Goal: Book appointment/travel/reservation

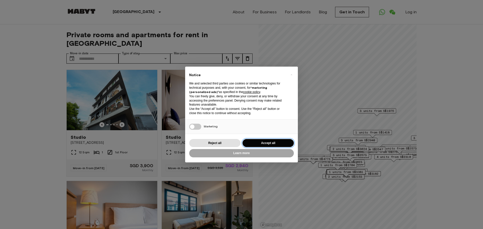
click at [269, 142] on button "Accept all" at bounding box center [268, 143] width 51 height 8
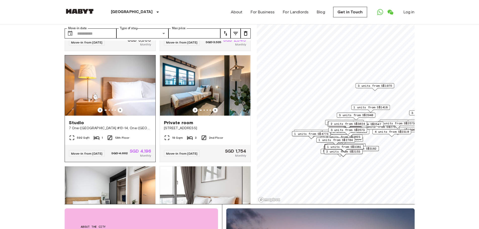
scroll to position [176, 0]
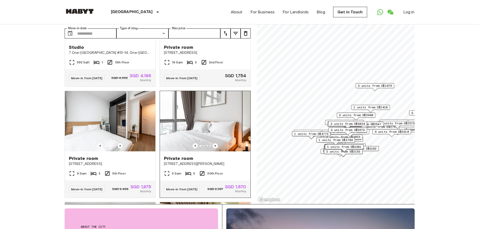
click at [184, 167] on span "10 Beatty Road" at bounding box center [205, 164] width 83 height 5
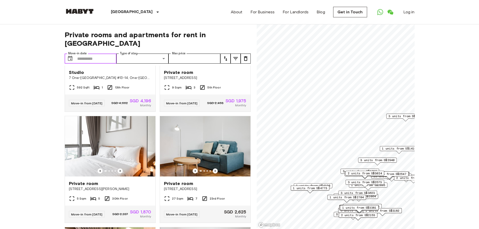
click at [96, 54] on input "Move-in date" at bounding box center [97, 59] width 40 height 10
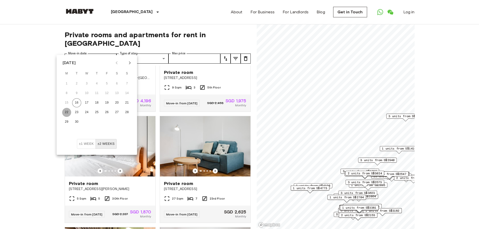
click at [68, 111] on button "22" at bounding box center [66, 112] width 9 height 9
type input "**********"
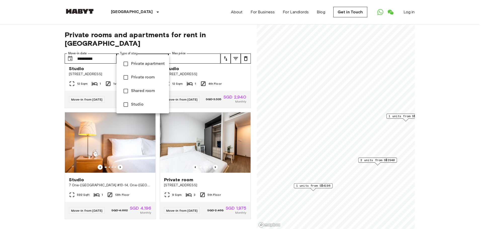
type input "**********"
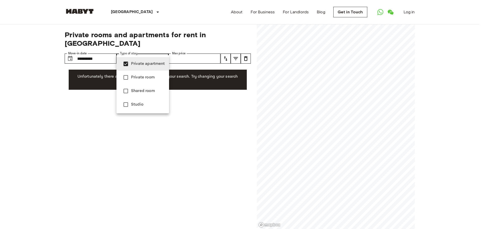
click at [234, 106] on div at bounding box center [241, 114] width 483 height 229
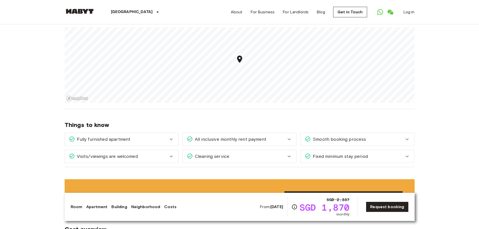
scroll to position [453, 0]
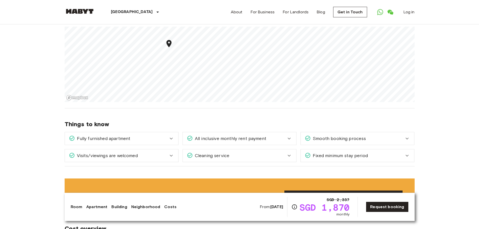
drag, startPoint x: 428, startPoint y: 71, endPoint x: 437, endPoint y: 80, distance: 13.2
click at [301, 123] on div "Asia Singapore Singapore Private room Private room From Oct 8 2025 10 Beatty Ro…" at bounding box center [240, 174] width 362 height 1206
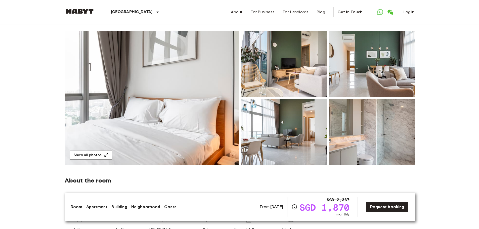
scroll to position [25, 0]
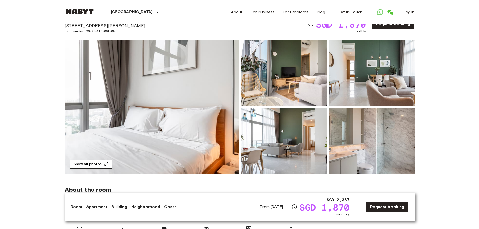
click at [101, 162] on button "Show all photos" at bounding box center [91, 164] width 42 height 9
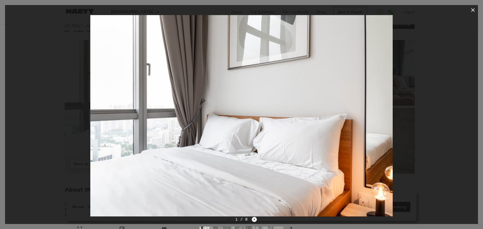
click at [412, 112] on div at bounding box center [241, 116] width 473 height 202
click at [473, 11] on icon "button" at bounding box center [473, 10] width 4 height 4
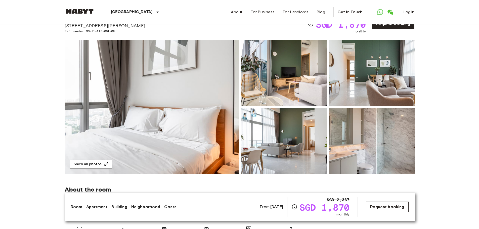
click at [380, 210] on link "Request booking" at bounding box center [387, 207] width 43 height 11
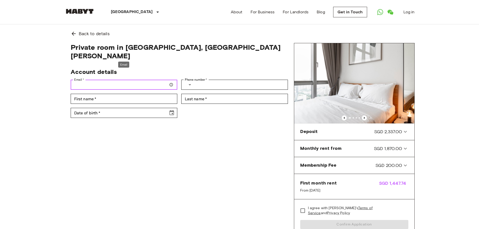
click at [162, 80] on input "Email   *" at bounding box center [124, 85] width 107 height 10
type input "**********"
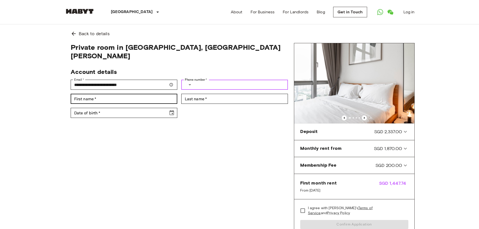
type input "**********"
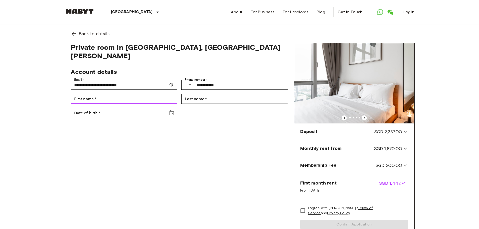
type input "*******"
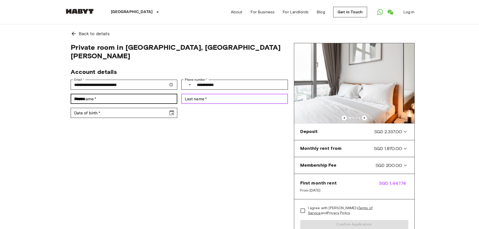
type input "********"
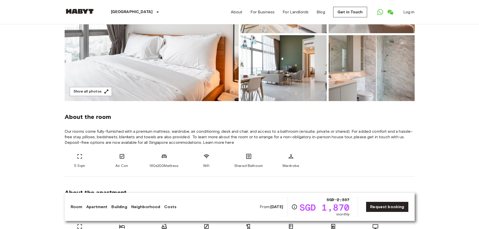
scroll to position [101, 0]
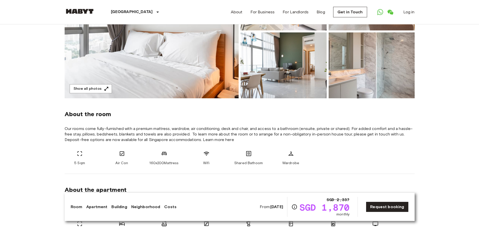
click at [272, 209] on b "Oct 8 2025" at bounding box center [277, 207] width 13 height 5
click at [260, 206] on span "From: Oct 8 2025" at bounding box center [271, 207] width 23 height 6
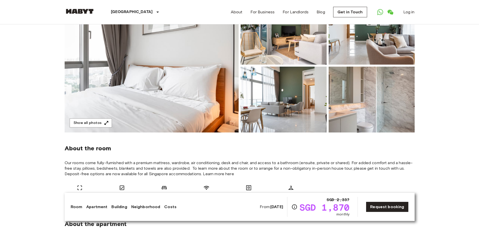
scroll to position [126, 0]
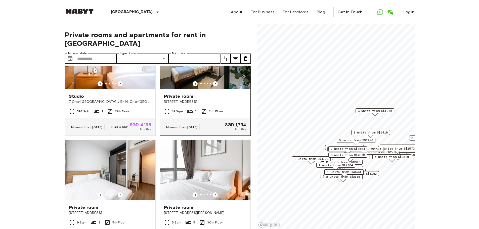
scroll to position [201, 0]
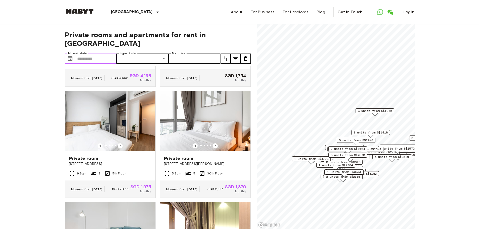
click at [99, 54] on input "Move-in date" at bounding box center [97, 59] width 40 height 10
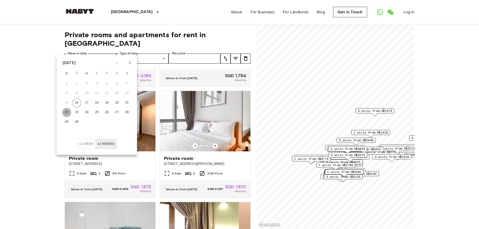
click at [66, 115] on button "22" at bounding box center [66, 112] width 9 height 9
type input "**********"
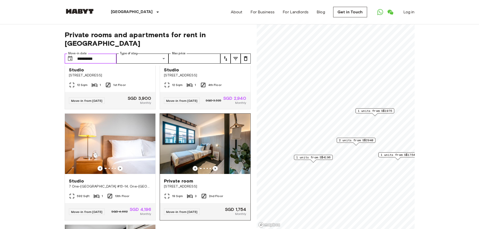
scroll to position [93, 0]
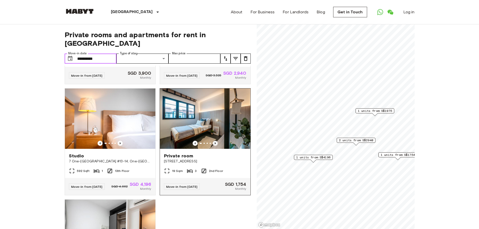
click at [213, 141] on icon "Previous image" at bounding box center [215, 143] width 5 height 5
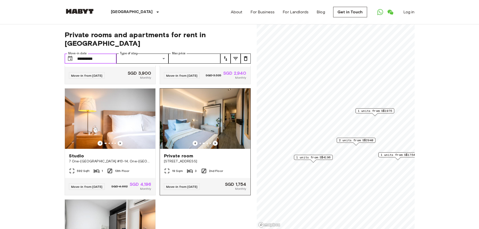
click at [213, 141] on icon "Previous image" at bounding box center [215, 143] width 5 height 5
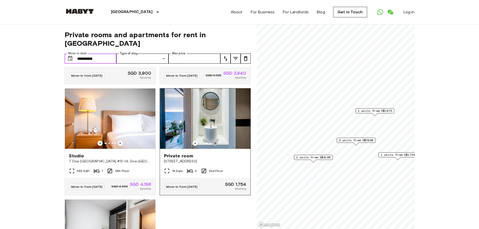
click at [213, 141] on icon "Previous image" at bounding box center [215, 143] width 5 height 5
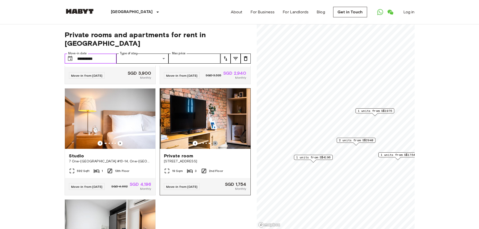
click at [213, 141] on icon "Previous image" at bounding box center [215, 143] width 5 height 5
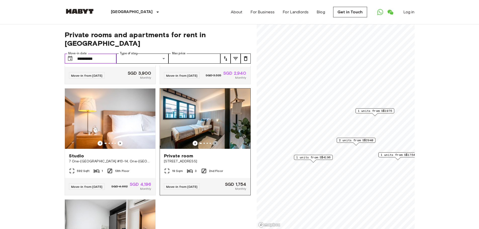
click at [213, 141] on icon "Previous image" at bounding box center [215, 143] width 5 height 5
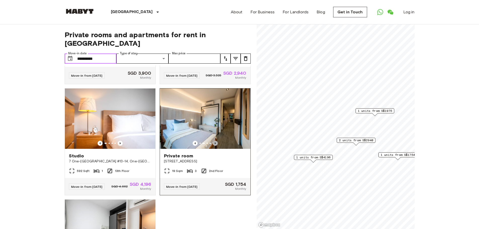
click at [213, 141] on icon "Previous image" at bounding box center [215, 143] width 5 height 5
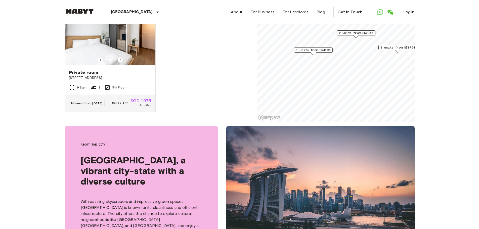
scroll to position [75, 0]
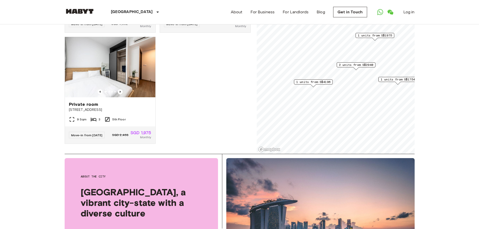
click at [361, 68] on div "2 units from S$2940" at bounding box center [356, 66] width 39 height 8
click at [360, 65] on span "2 units from S$2940" at bounding box center [356, 65] width 34 height 5
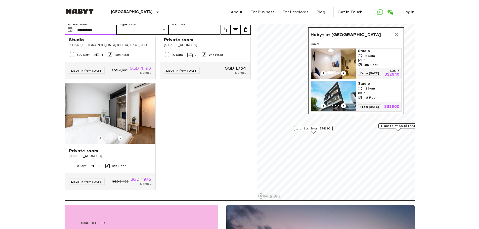
scroll to position [25, 0]
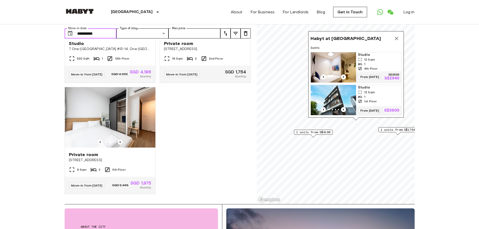
click at [346, 62] on img "Map marker" at bounding box center [333, 67] width 45 height 30
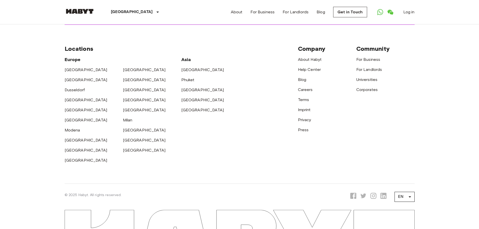
scroll to position [808, 0]
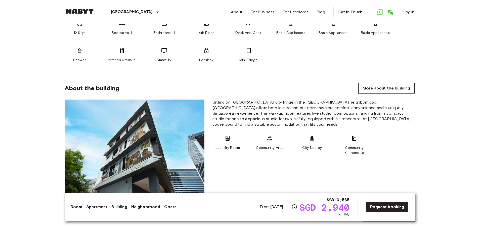
scroll to position [151, 0]
